Goal: Task Accomplishment & Management: Manage account settings

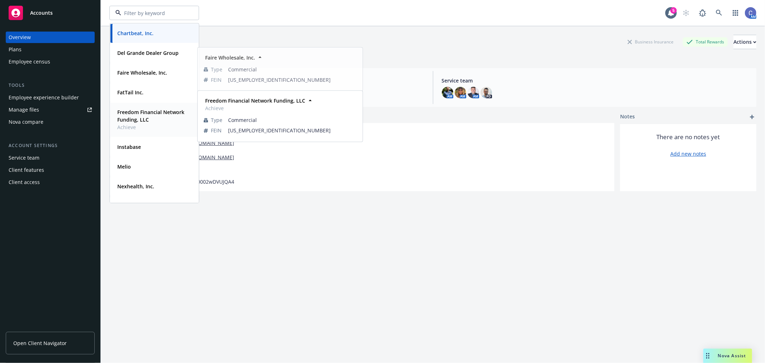
click at [141, 109] on strong "Freedom Financial Network Funding, LLC" at bounding box center [150, 116] width 67 height 14
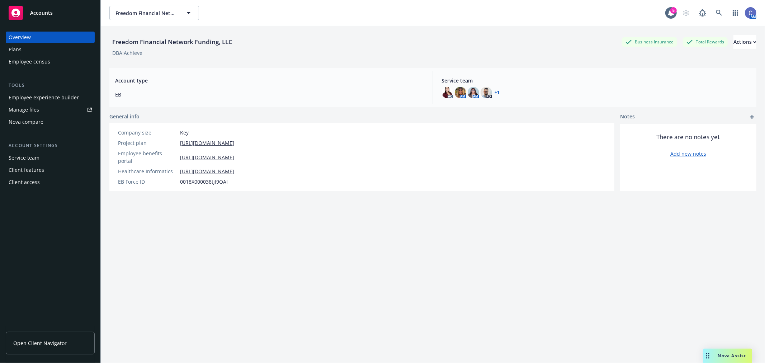
click at [24, 51] on div "Plans" at bounding box center [50, 49] width 83 height 11
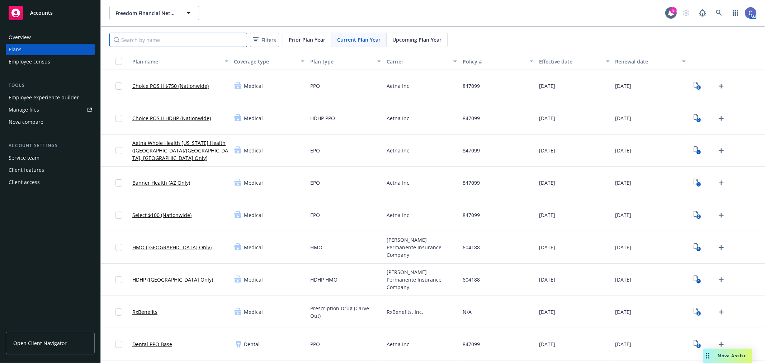
click at [187, 39] on input "Search by name" at bounding box center [178, 40] width 138 height 14
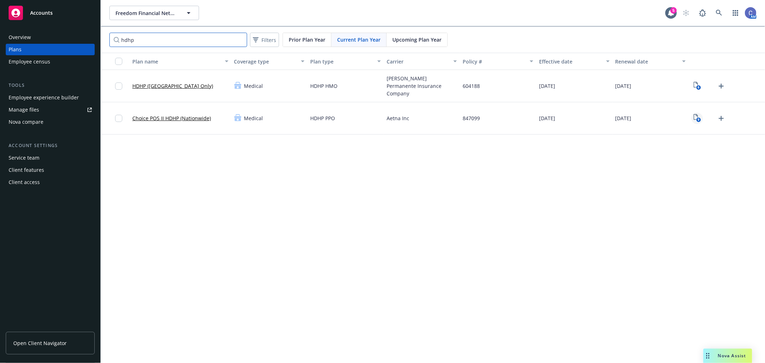
type input "hdhp"
click at [697, 119] on text "9" at bounding box center [698, 120] width 2 height 5
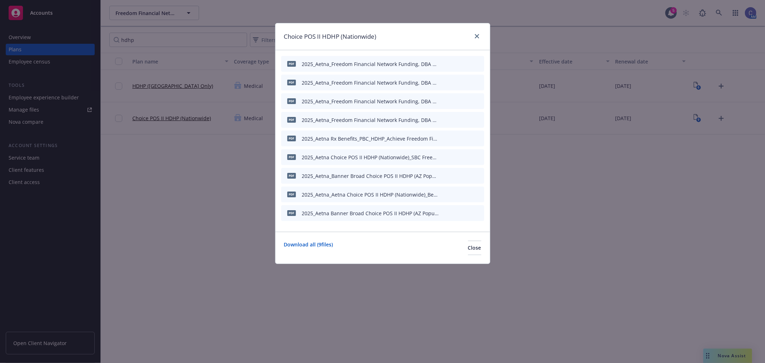
click at [445, 62] on icon "button" at bounding box center [443, 64] width 4 height 4
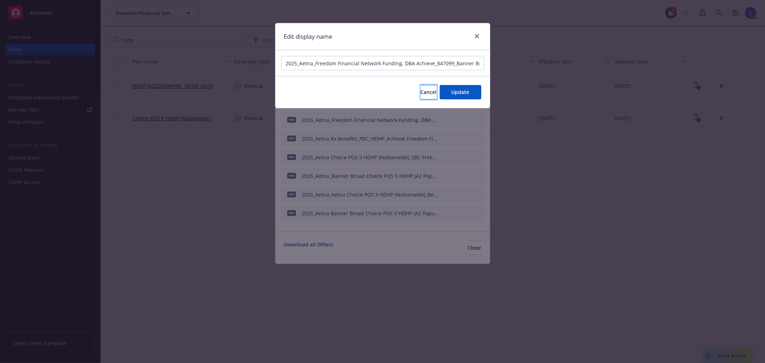
click at [421, 90] on span "Cancel" at bounding box center [429, 92] width 16 height 7
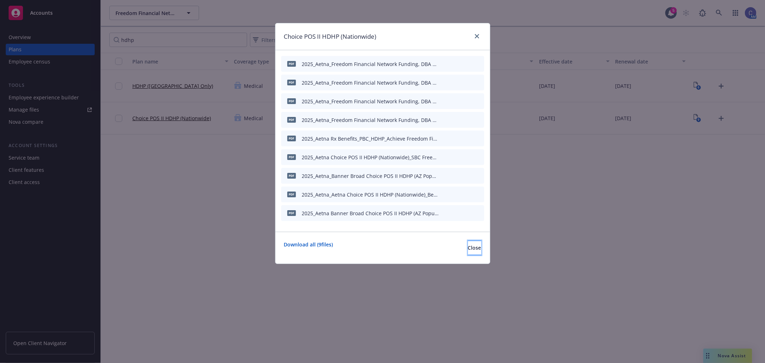
click at [468, 250] on span "Close" at bounding box center [474, 247] width 13 height 7
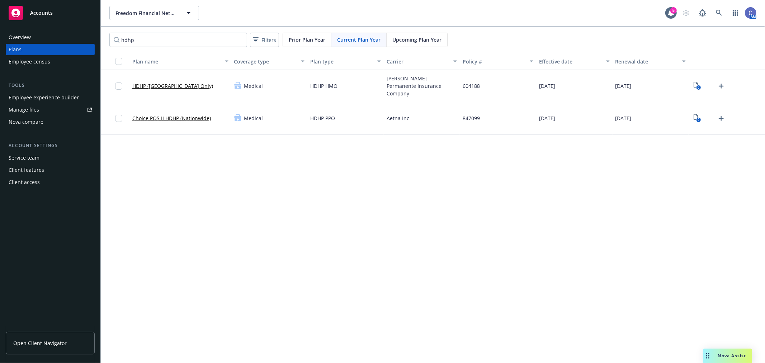
click at [143, 121] on link "Choice POS II HDHP (Nationwide)" at bounding box center [171, 118] width 79 height 8
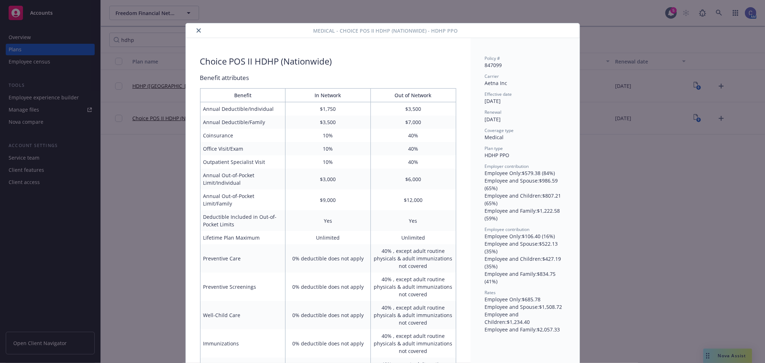
click at [197, 29] on icon "close" at bounding box center [199, 30] width 4 height 4
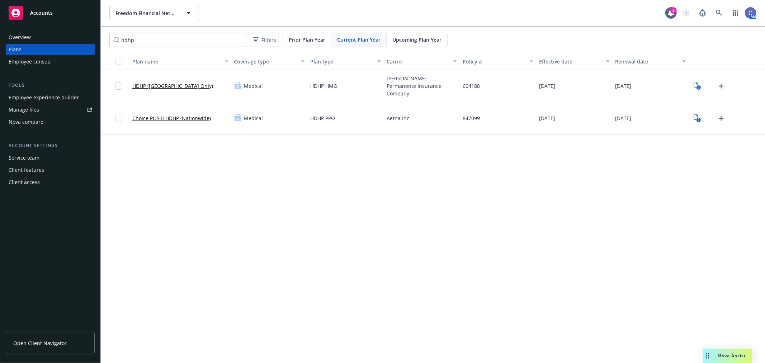
click at [535, 248] on div "Freedom Financial Network Funding, LLC Freedom Financial Network Funding, LLC 5…" at bounding box center [433, 181] width 664 height 363
click at [194, 116] on link "Choice POS II HDHP (Nationwide)" at bounding box center [171, 118] width 79 height 8
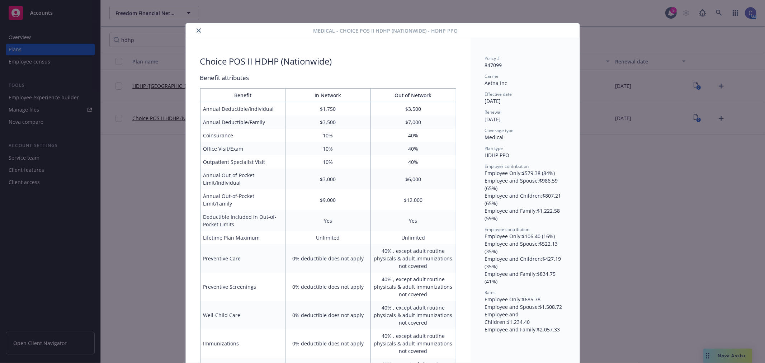
click at [195, 28] on button "close" at bounding box center [198, 30] width 9 height 9
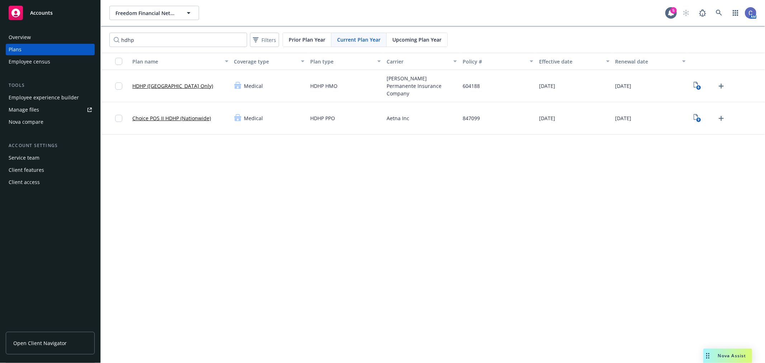
click at [160, 86] on link "HDHP (Northern CA Only)" at bounding box center [172, 86] width 81 height 8
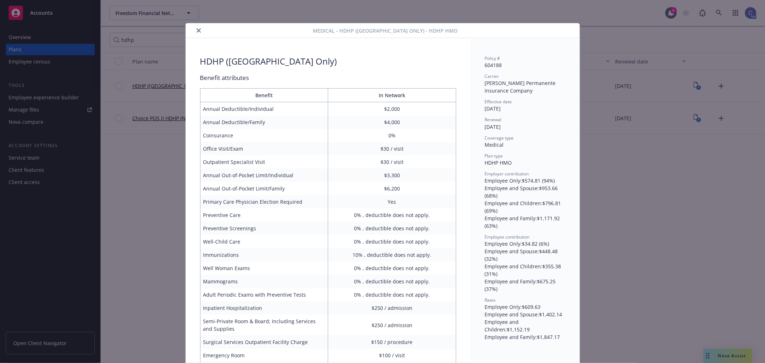
click at [198, 28] on icon "close" at bounding box center [199, 30] width 4 height 4
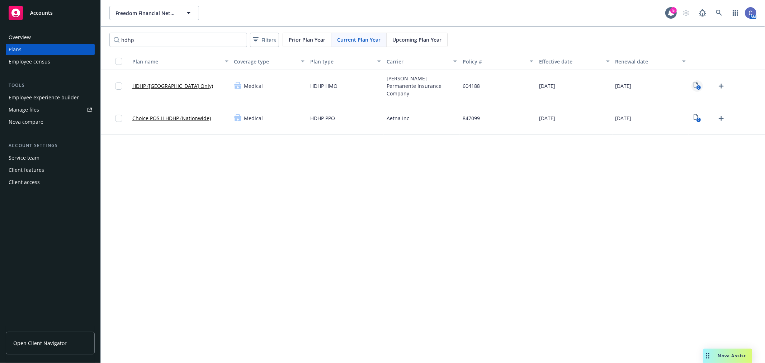
click at [696, 88] on icon "6" at bounding box center [698, 86] width 8 height 8
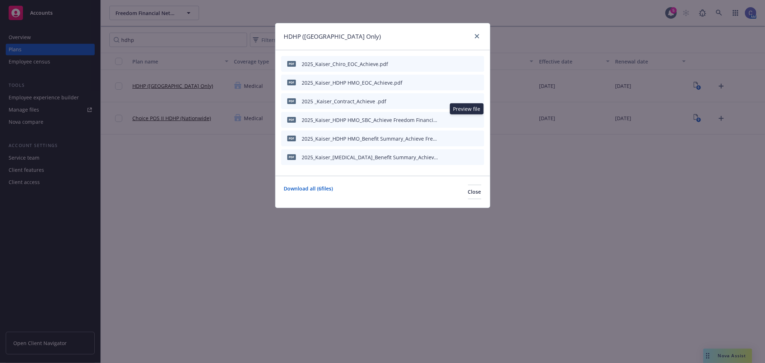
click at [465, 116] on button at bounding box center [466, 120] width 6 height 8
click at [465, 118] on icon "preview file" at bounding box center [466, 119] width 6 height 5
click at [465, 136] on icon "preview file" at bounding box center [466, 138] width 6 height 5
click at [479, 38] on link "close" at bounding box center [477, 36] width 9 height 9
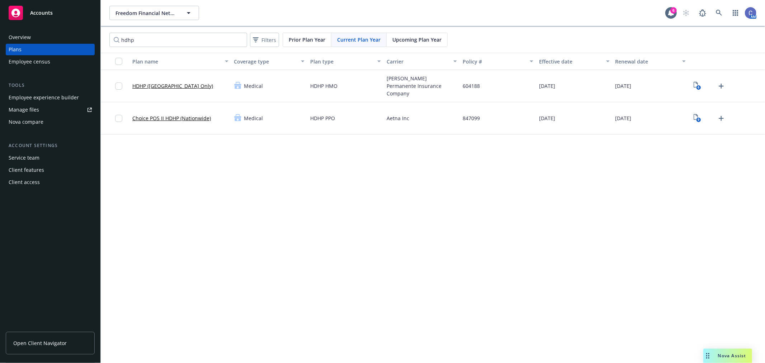
click at [43, 99] on div "Employee experience builder" at bounding box center [44, 97] width 70 height 11
click at [169, 18] on button "Freedom Financial Network Funding, LLC" at bounding box center [154, 13] width 90 height 14
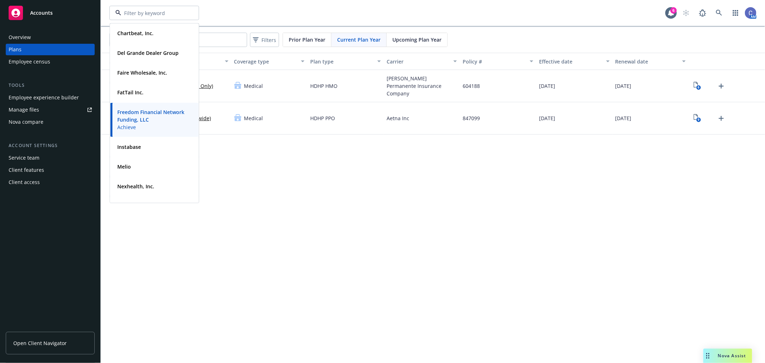
click at [134, 145] on strong "Instabase" at bounding box center [129, 146] width 24 height 7
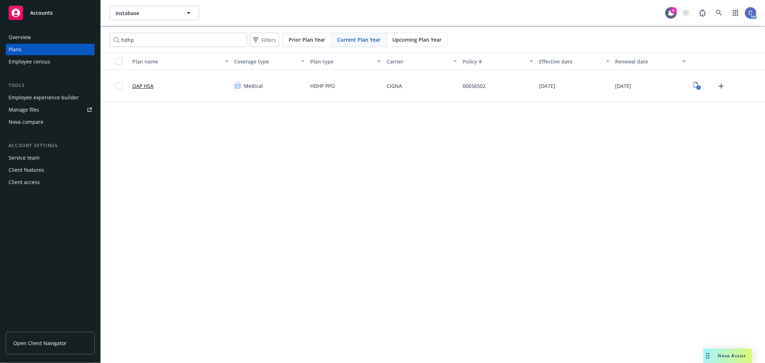
click at [40, 96] on div "Employee experience builder" at bounding box center [44, 97] width 70 height 11
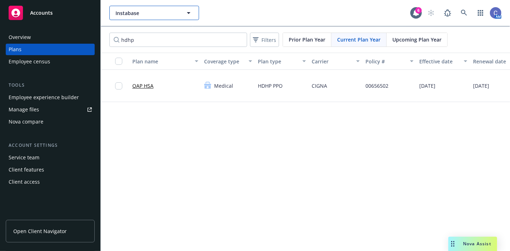
click at [146, 11] on span "Instabase" at bounding box center [146, 13] width 62 height 8
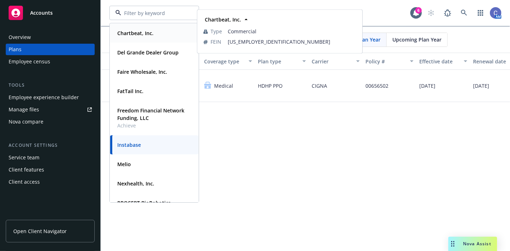
click at [134, 31] on strong "Chartbeat, Inc." at bounding box center [135, 33] width 36 height 7
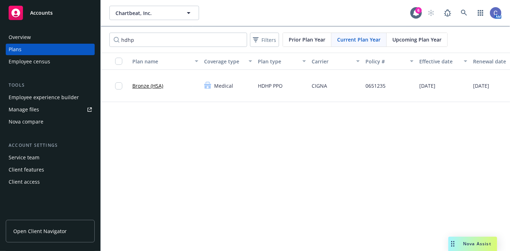
click at [29, 97] on div "Employee experience builder" at bounding box center [44, 97] width 70 height 11
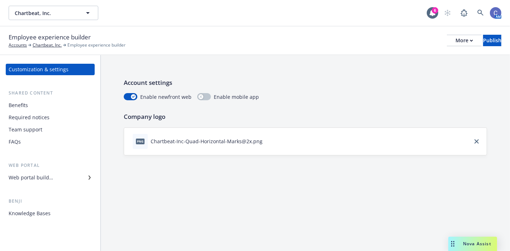
click at [51, 178] on div "Web portal builder" at bounding box center [31, 177] width 44 height 11
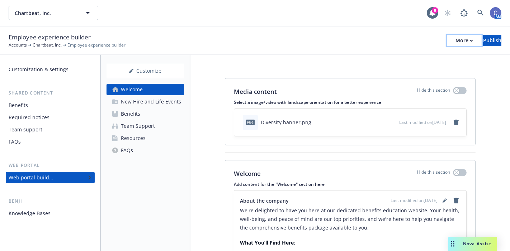
click at [455, 36] on div "More" at bounding box center [464, 40] width 18 height 11
click at [409, 58] on link "Copy preview link" at bounding box center [405, 56] width 106 height 14
click at [136, 116] on div "Benefits" at bounding box center [130, 113] width 19 height 11
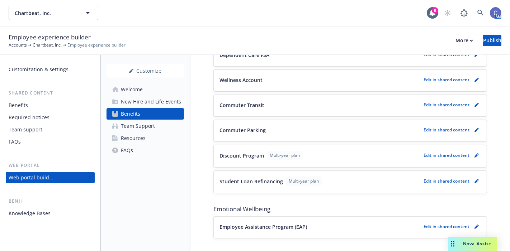
scroll to position [773, 0]
click at [474, 78] on icon "pencil" at bounding box center [476, 80] width 4 height 4
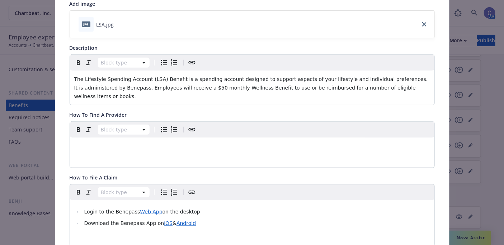
scroll to position [98, 0]
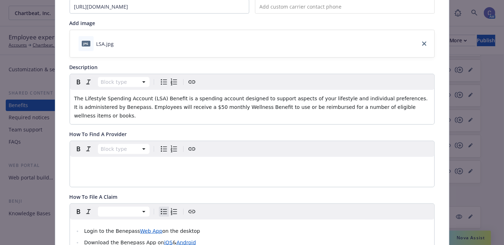
click at [255, 220] on div "Login to the Benepass Web App on the desktop Download the Benepass App on iOS &…" at bounding box center [252, 243] width 364 height 46
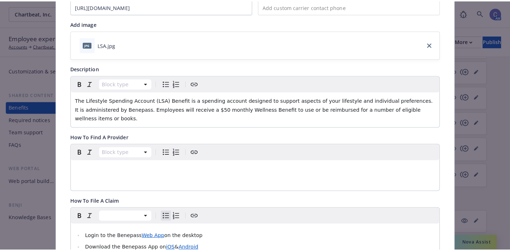
scroll to position [0, 0]
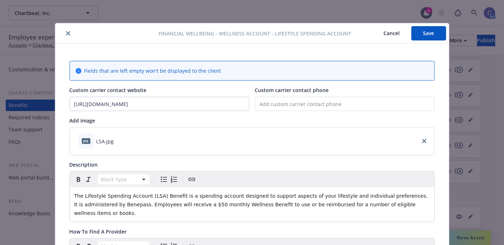
click at [388, 31] on button "Cancel" at bounding box center [391, 33] width 39 height 14
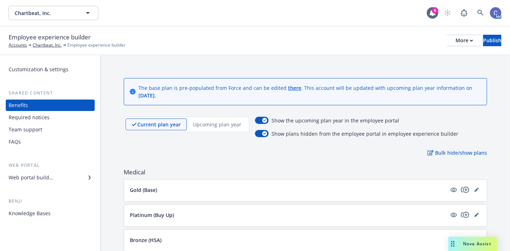
click at [230, 123] on p "Upcoming plan year" at bounding box center [217, 125] width 48 height 8
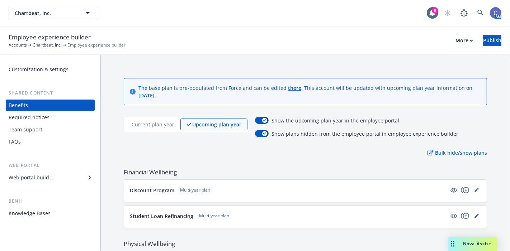
click at [152, 123] on p "Current plan year" at bounding box center [153, 125] width 43 height 8
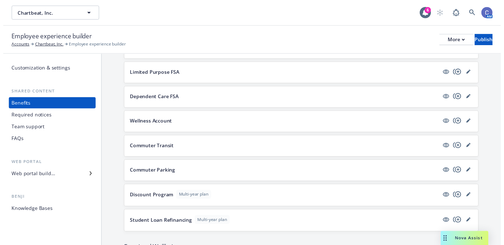
scroll to position [742, 0]
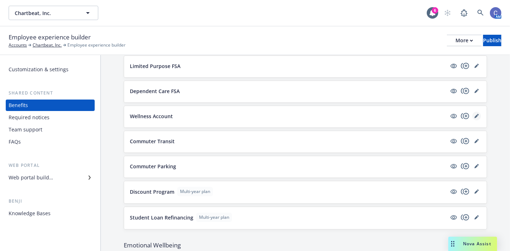
click at [472, 112] on link "editPencil" at bounding box center [476, 116] width 9 height 9
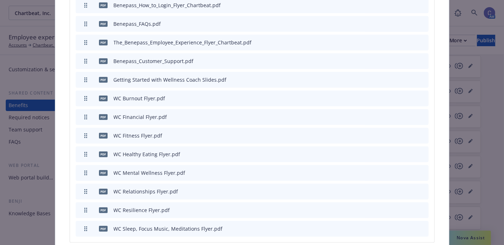
scroll to position [1006, 0]
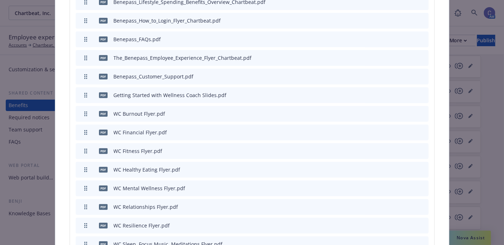
click at [422, 114] on icon "archive file" at bounding box center [422, 113] width 6 height 6
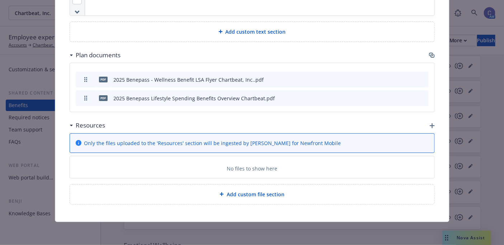
scroll to position [894, 0]
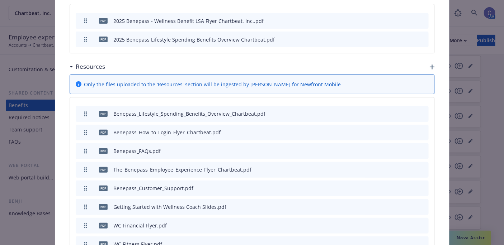
click at [421, 227] on icon "archive file" at bounding box center [422, 225] width 6 height 6
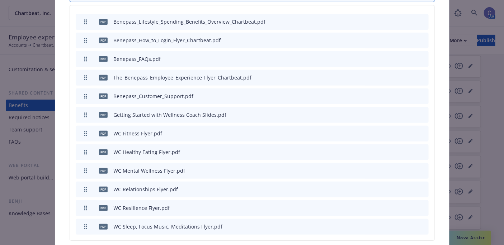
scroll to position [1050, 0]
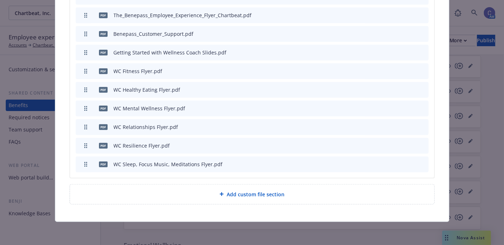
click at [420, 166] on icon "archive file" at bounding box center [422, 164] width 5 height 6
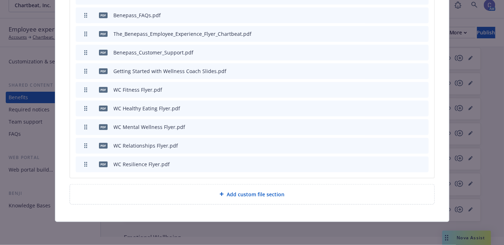
scroll to position [8, 0]
click at [420, 165] on icon "archive file" at bounding box center [422, 164] width 5 height 6
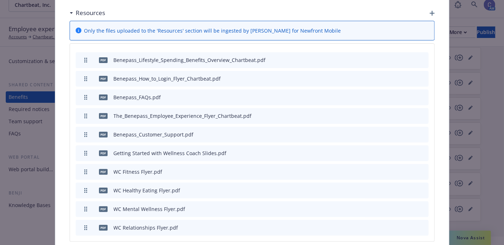
scroll to position [1012, 0]
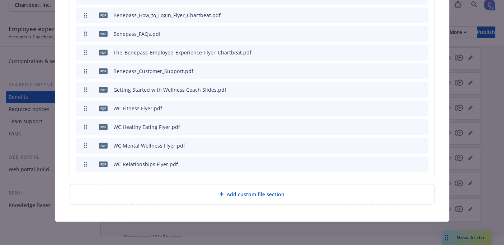
click at [419, 165] on icon "archive file" at bounding box center [422, 164] width 6 height 6
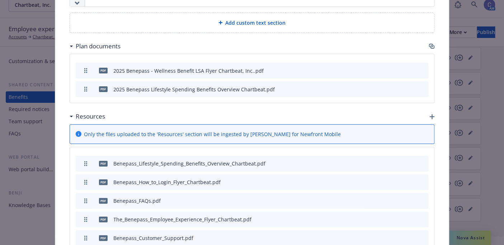
scroll to position [994, 0]
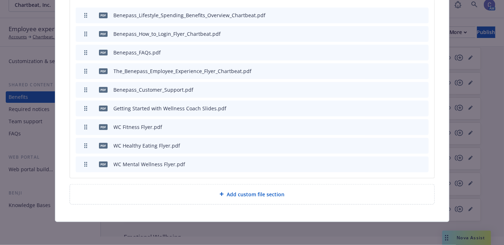
click at [421, 165] on icon "archive file" at bounding box center [422, 164] width 5 height 6
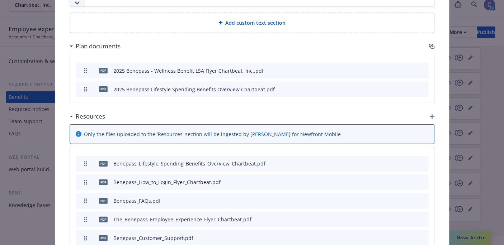
scroll to position [975, 0]
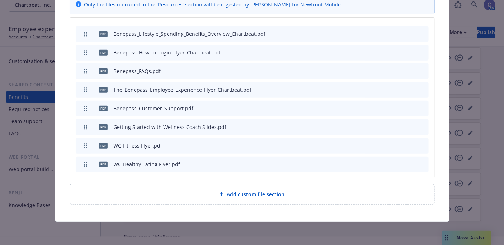
click at [421, 164] on icon "archive file" at bounding box center [422, 164] width 5 height 6
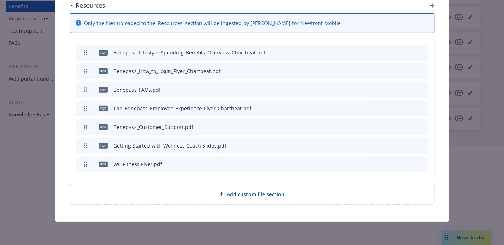
scroll to position [99, 0]
drag, startPoint x: 421, startPoint y: 164, endPoint x: 415, endPoint y: 181, distance: 18.7
click at [415, 181] on div at bounding box center [252, 169] width 504 height 46
click at [417, 161] on div at bounding box center [252, 169] width 504 height 46
click at [398, 161] on div at bounding box center [252, 169] width 504 height 46
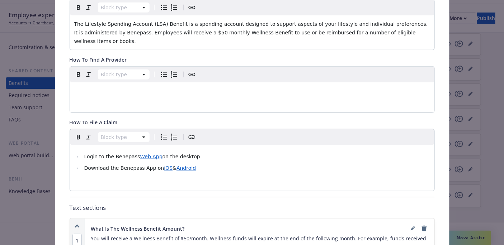
scroll to position [0, 0]
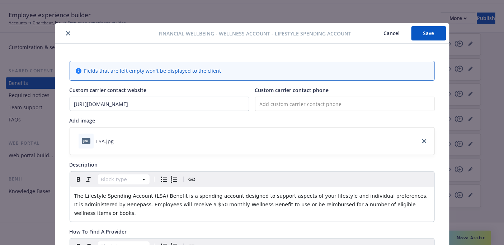
click at [422, 33] on button "Save" at bounding box center [428, 33] width 35 height 14
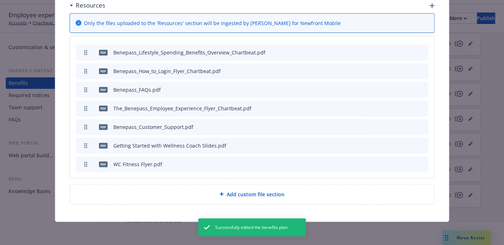
scroll to position [956, 0]
click at [420, 165] on icon "archive file" at bounding box center [422, 164] width 5 height 6
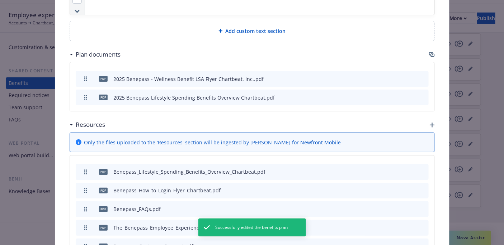
scroll to position [938, 0]
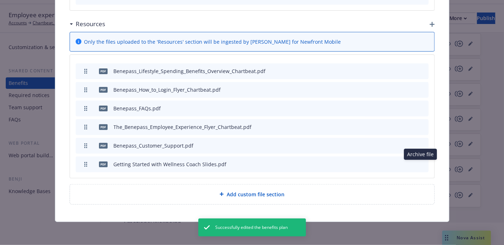
click at [420, 167] on button at bounding box center [423, 165] width 6 height 8
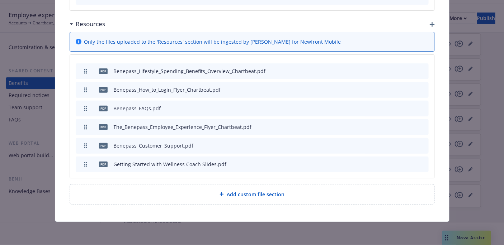
click at [420, 163] on icon "archive file" at bounding box center [422, 164] width 5 height 6
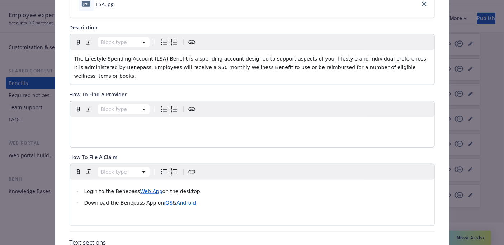
scroll to position [20, 0]
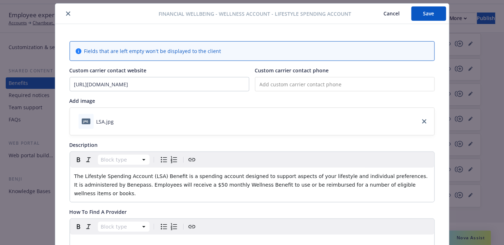
click at [424, 13] on button "Save" at bounding box center [428, 13] width 35 height 14
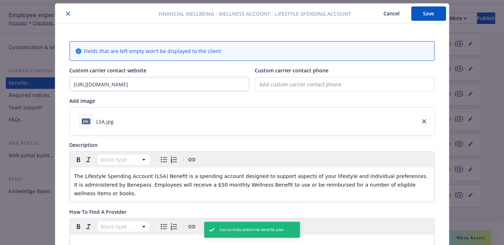
click at [377, 16] on button "Cancel" at bounding box center [391, 13] width 39 height 14
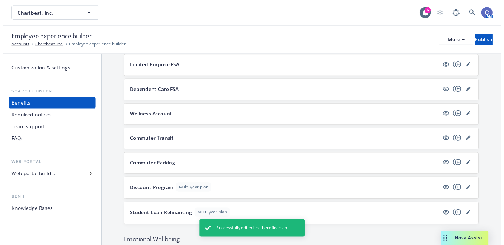
scroll to position [743, 0]
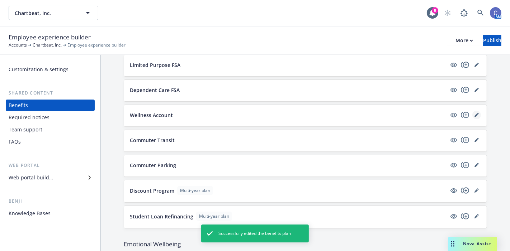
click at [474, 114] on icon "editPencil" at bounding box center [476, 116] width 4 height 4
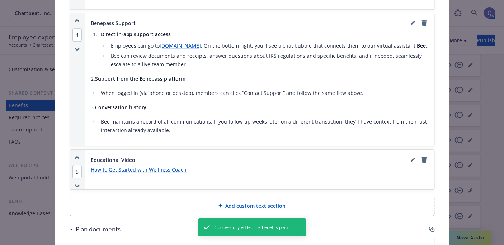
scroll to position [714, 0]
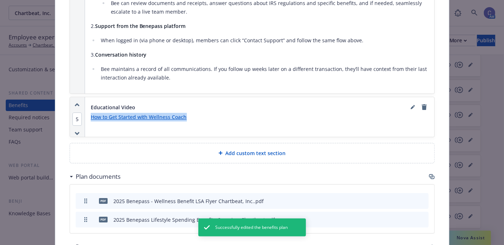
drag, startPoint x: 189, startPoint y: 120, endPoint x: 84, endPoint y: 118, distance: 105.1
click at [85, 118] on div "Educational Video How to Get Started with Wellness Coach" at bounding box center [259, 117] width 349 height 40
copy link "How to Get Started with Wellness Coach"
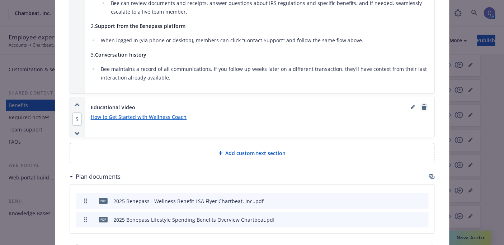
click at [421, 110] on icon "remove" at bounding box center [424, 107] width 6 height 6
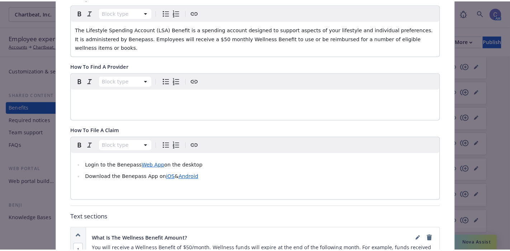
scroll to position [0, 0]
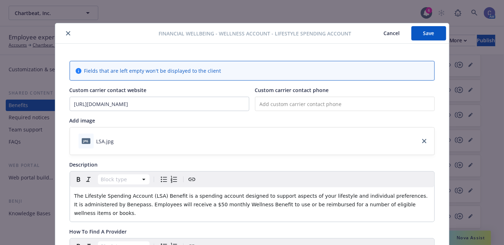
click at [417, 35] on button "Save" at bounding box center [428, 33] width 35 height 14
click at [391, 31] on button "Cancel" at bounding box center [391, 33] width 39 height 14
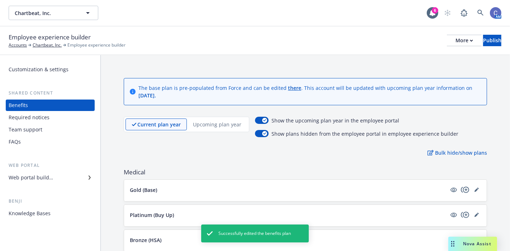
click at [209, 127] on p "Upcoming plan year" at bounding box center [217, 125] width 48 height 8
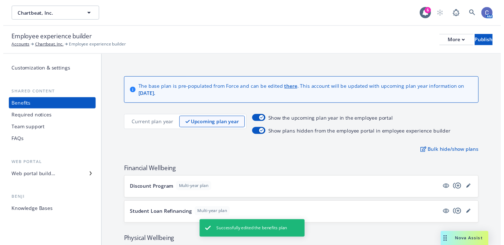
scroll to position [90, 0]
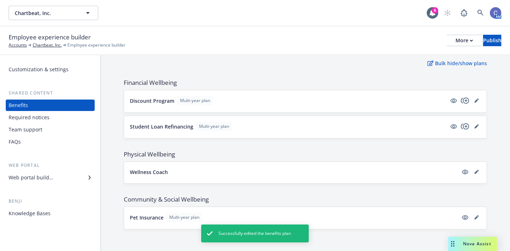
click at [474, 168] on div at bounding box center [471, 172] width 20 height 9
click at [469, 175] on div "Wellness Coach" at bounding box center [305, 173] width 351 height 10
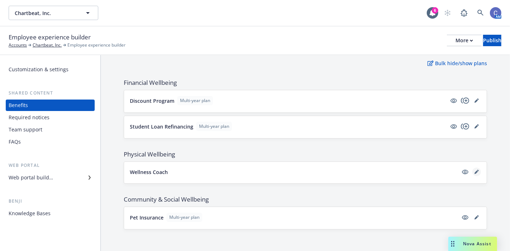
click at [472, 168] on link "editPencil" at bounding box center [476, 172] width 9 height 9
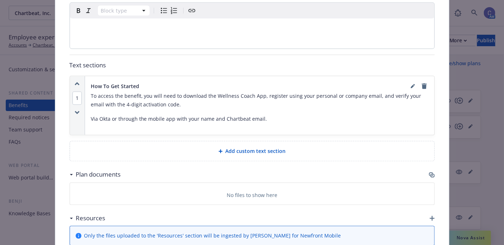
scroll to position [422, 0]
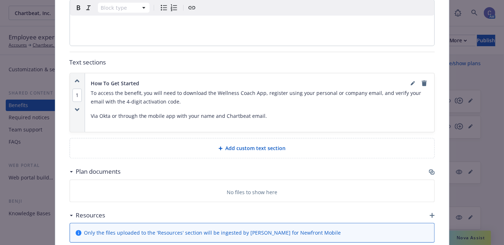
click at [254, 139] on div "Add custom text section" at bounding box center [252, 149] width 364 height 20
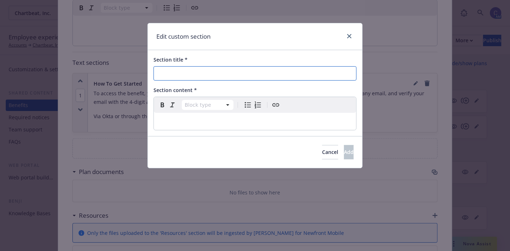
click at [224, 78] on input "Section title *" at bounding box center [254, 73] width 203 height 14
type input "W"
type input "Educational Video"
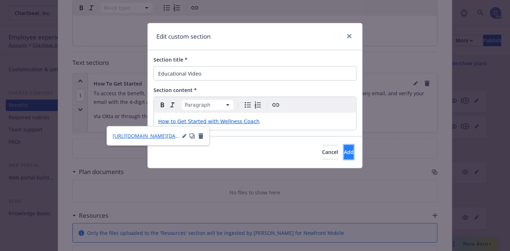
click at [344, 156] on button "Add" at bounding box center [349, 152] width 10 height 14
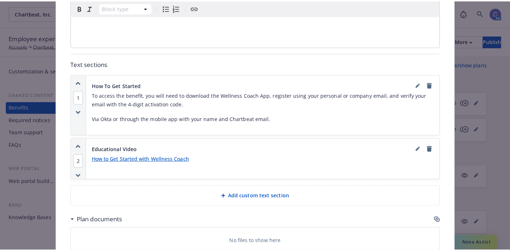
scroll to position [553, 0]
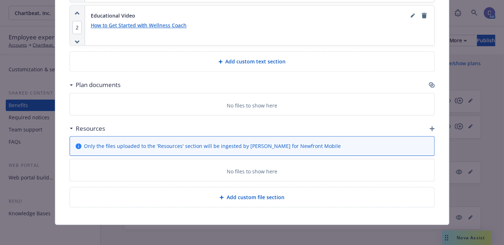
click at [430, 126] on icon "button" at bounding box center [432, 128] width 5 height 5
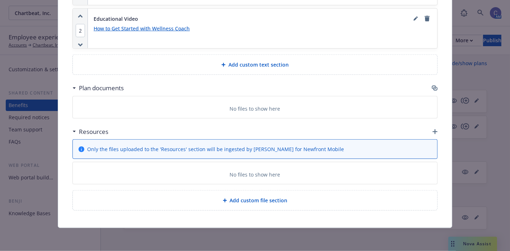
scroll to position [547, 0]
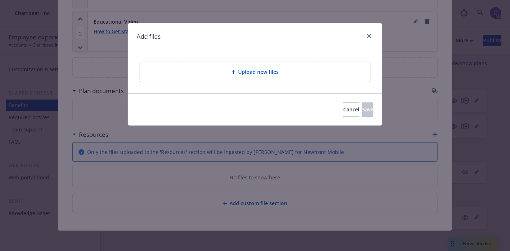
click at [168, 85] on div "Upload new files" at bounding box center [255, 71] width 254 height 43
click at [271, 72] on span "Upload new files" at bounding box center [258, 72] width 41 height 8
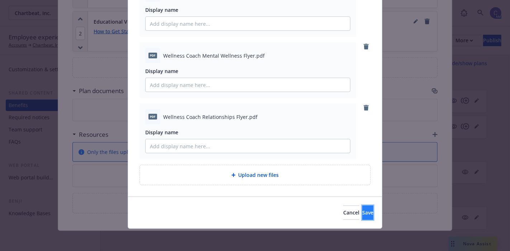
click at [362, 212] on span "Save" at bounding box center [367, 212] width 11 height 7
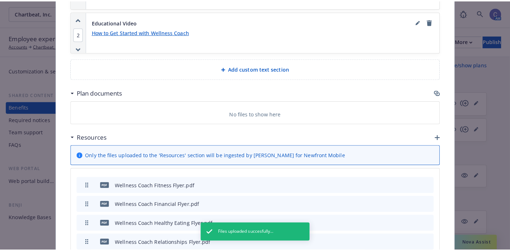
scroll to position [635, 0]
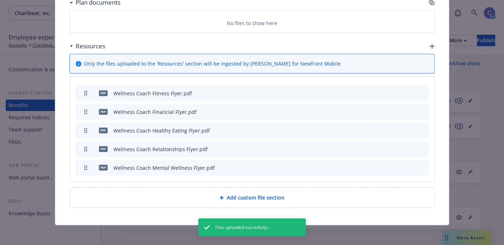
click at [251, 194] on span "Add custom file section" at bounding box center [256, 198] width 58 height 8
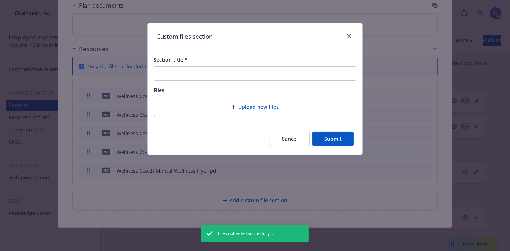
scroll to position [629, 0]
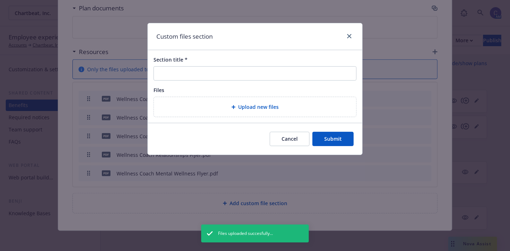
click at [234, 107] on icon at bounding box center [233, 107] width 4 height 4
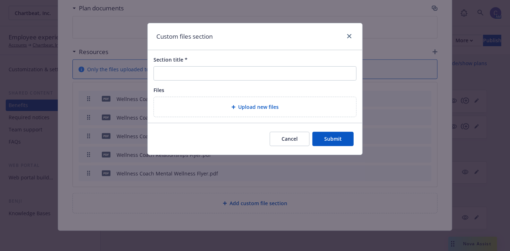
click at [287, 129] on div "Cancel Submit" at bounding box center [255, 139] width 214 height 32
click at [295, 137] on button "Cancel" at bounding box center [290, 139] width 40 height 14
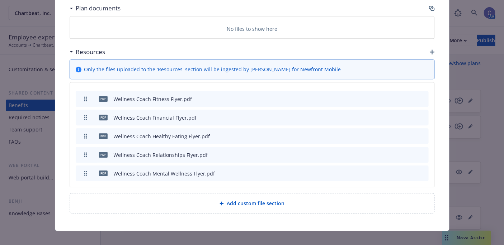
click at [430, 49] on icon "button" at bounding box center [432, 51] width 5 height 5
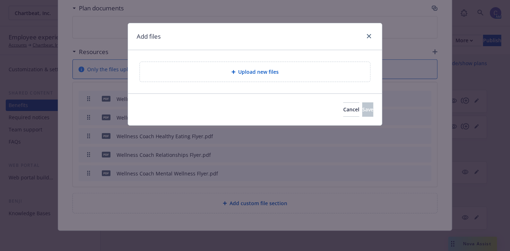
click at [250, 81] on div "Upload new files" at bounding box center [255, 72] width 230 height 20
click at [343, 112] on span "Cancel" at bounding box center [351, 109] width 16 height 7
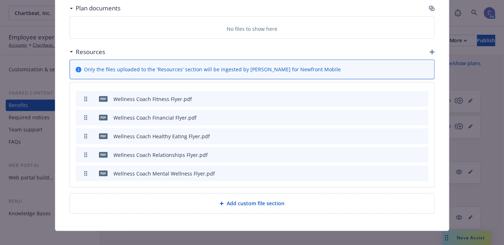
click at [430, 51] on icon "button" at bounding box center [432, 51] width 5 height 5
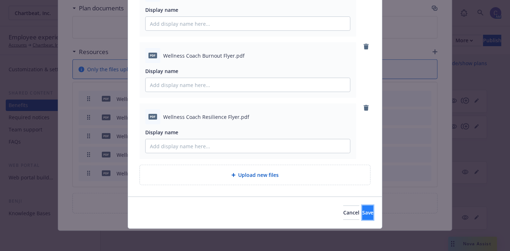
click at [362, 218] on button "Save" at bounding box center [367, 213] width 11 height 14
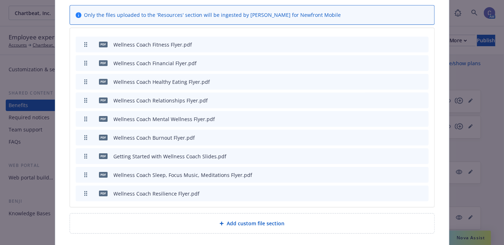
scroll to position [684, 0]
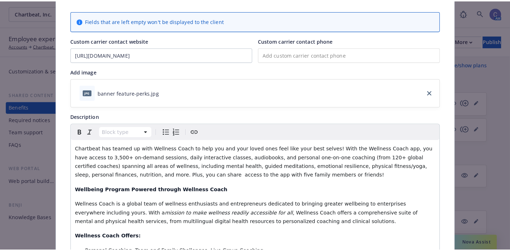
scroll to position [0, 0]
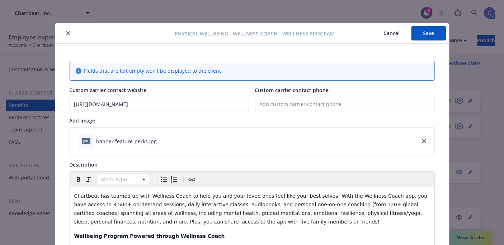
click at [423, 37] on button "Save" at bounding box center [428, 33] width 35 height 14
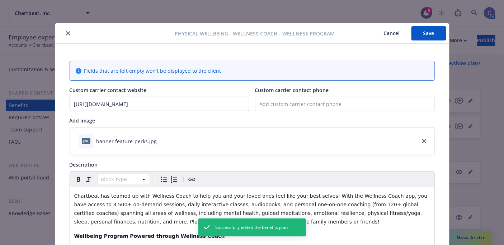
click at [396, 34] on button "Cancel" at bounding box center [391, 33] width 39 height 14
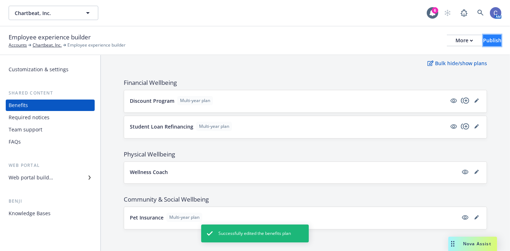
click at [488, 41] on div "Publish" at bounding box center [492, 40] width 18 height 11
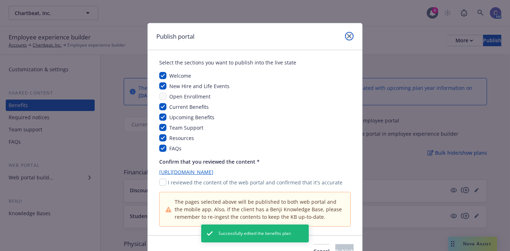
click at [349, 37] on link "close" at bounding box center [349, 36] width 9 height 9
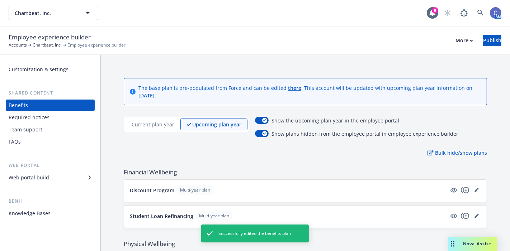
scroll to position [90, 0]
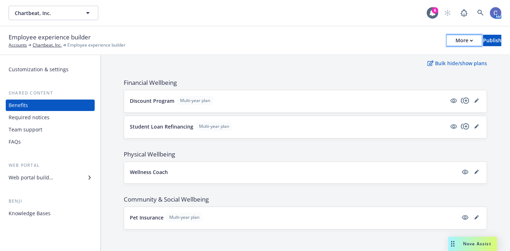
click at [455, 37] on div "More" at bounding box center [464, 40] width 18 height 11
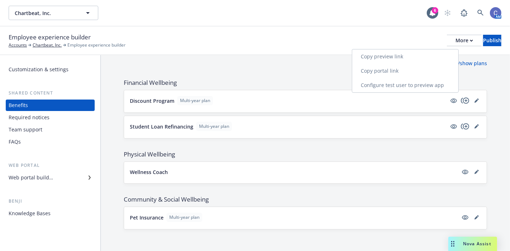
click at [407, 55] on link "Copy preview link" at bounding box center [405, 56] width 106 height 14
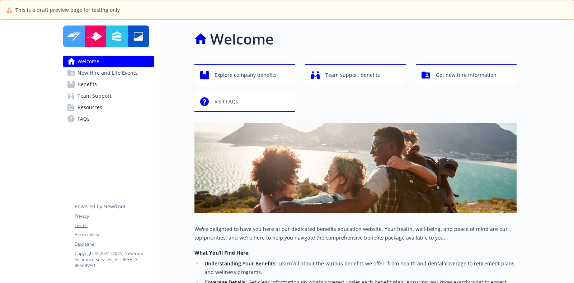
click at [89, 86] on span "Benefits" at bounding box center [86, 84] width 19 height 11
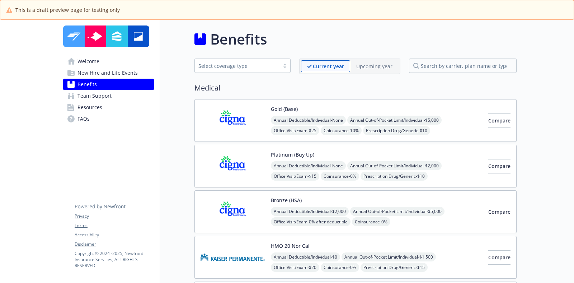
click at [372, 61] on div "Upcoming year" at bounding box center [374, 66] width 48 height 12
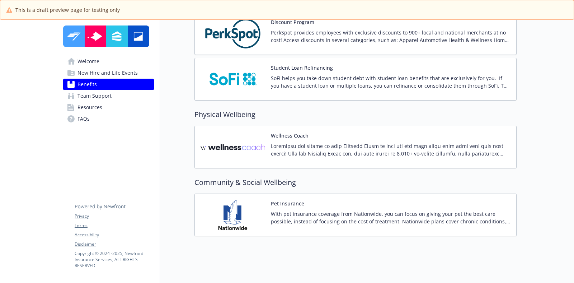
click at [345, 144] on p at bounding box center [391, 149] width 240 height 15
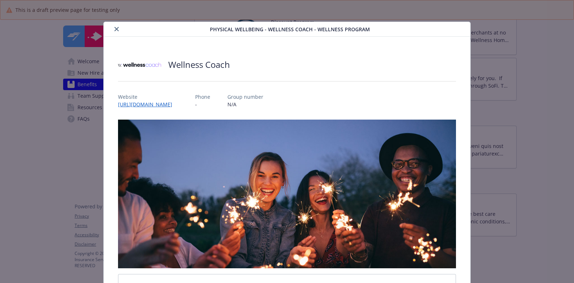
scroll to position [1, 0]
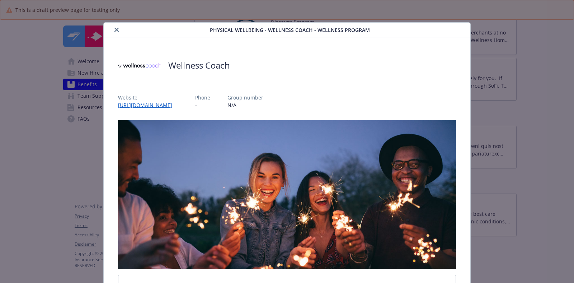
click at [114, 32] on button "close" at bounding box center [116, 29] width 9 height 9
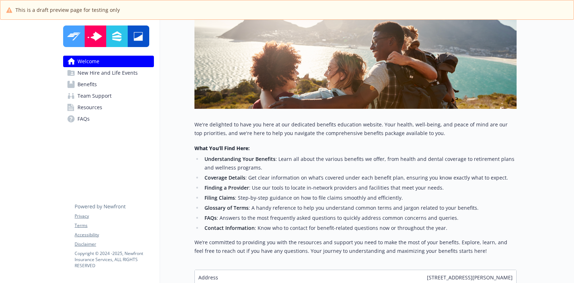
scroll to position [111, 0]
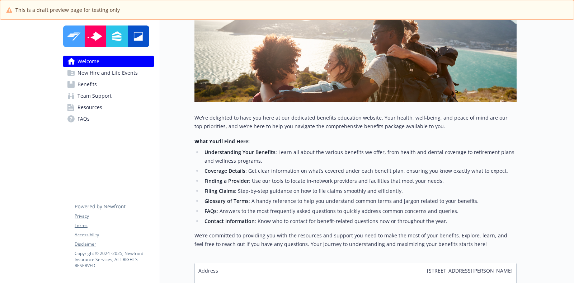
click at [96, 84] on span "Benefits" at bounding box center [86, 84] width 19 height 11
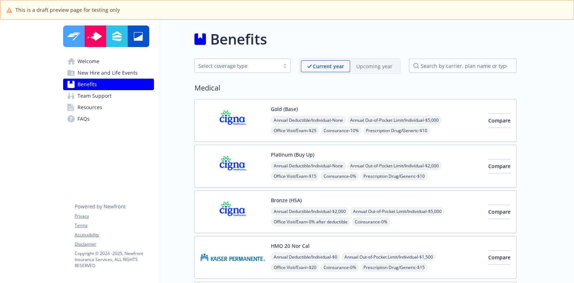
click at [370, 72] on div "Current year Upcoming year" at bounding box center [349, 65] width 101 height 15
click at [370, 71] on div "Upcoming year" at bounding box center [374, 66] width 48 height 12
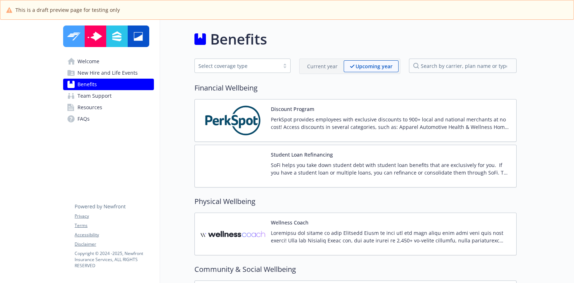
scroll to position [97, 0]
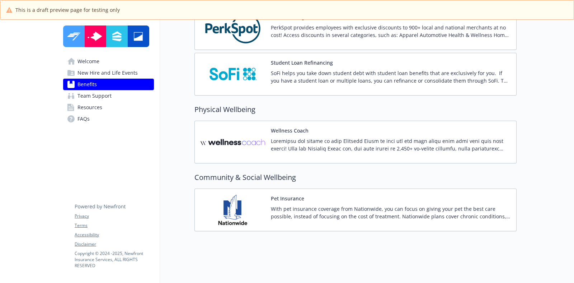
click at [326, 147] on div at bounding box center [391, 147] width 240 height 20
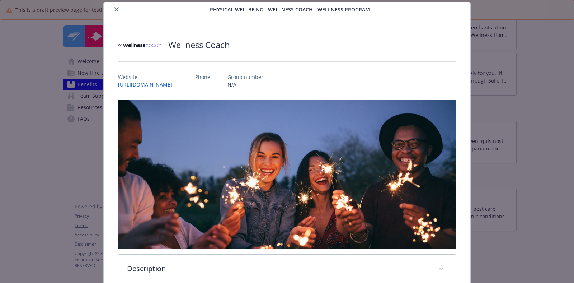
scroll to position [168, 0]
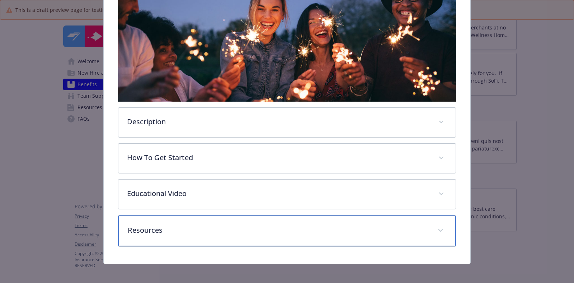
click at [258, 228] on p "Resources" at bounding box center [278, 229] width 301 height 11
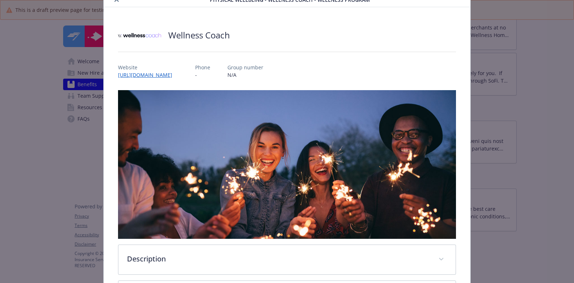
scroll to position [0, 0]
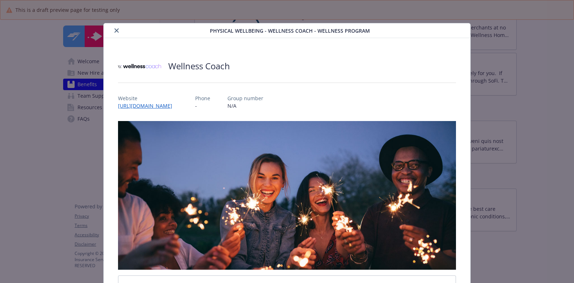
click at [117, 25] on div "Physical Wellbeing - Wellness Coach - Wellness Program" at bounding box center [287, 30] width 366 height 15
click at [115, 29] on icon "close" at bounding box center [116, 30] width 4 height 4
